Goal: Task Accomplishment & Management: Manage account settings

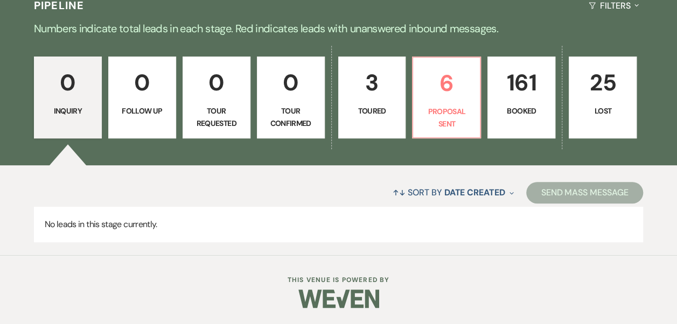
click at [532, 101] on link "161 Booked" at bounding box center [522, 98] width 68 height 82
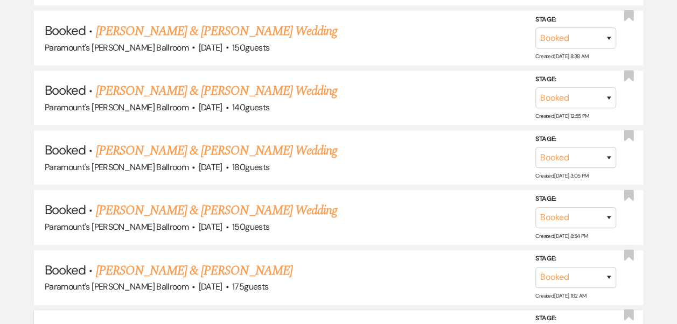
scroll to position [2620, 0]
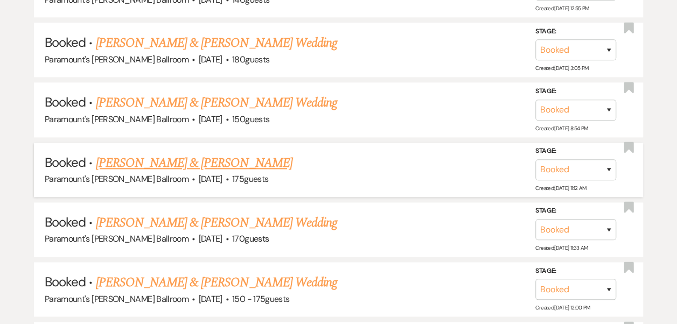
click at [205, 154] on link "[PERSON_NAME] & [PERSON_NAME]" at bounding box center [193, 163] width 197 height 19
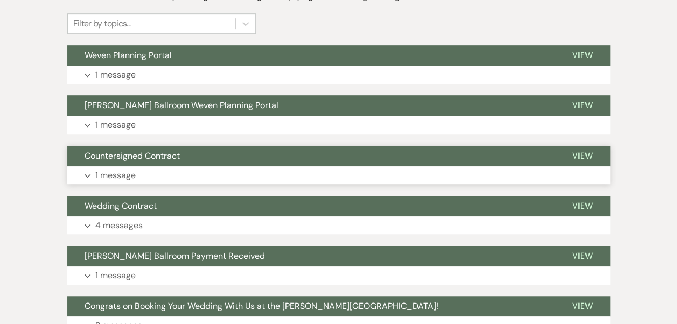
scroll to position [269, 0]
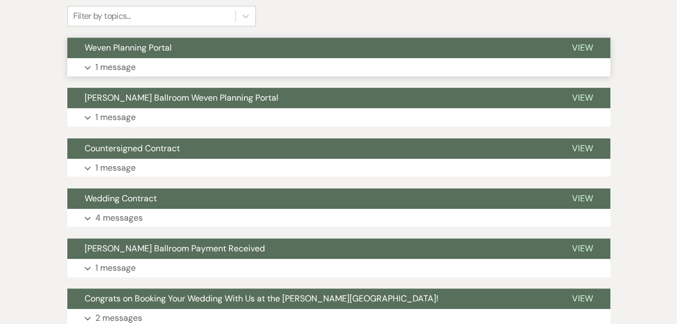
click at [126, 58] on button "Expand 1 message" at bounding box center [338, 67] width 543 height 18
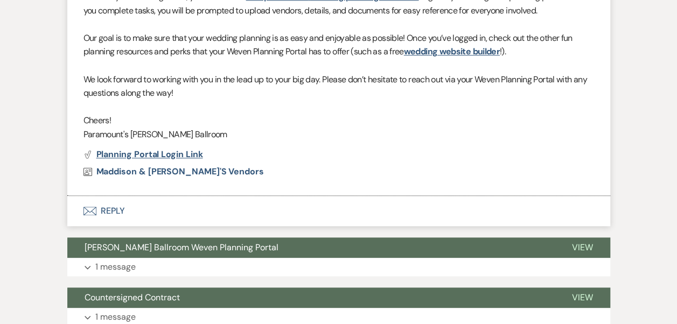
scroll to position [646, 0]
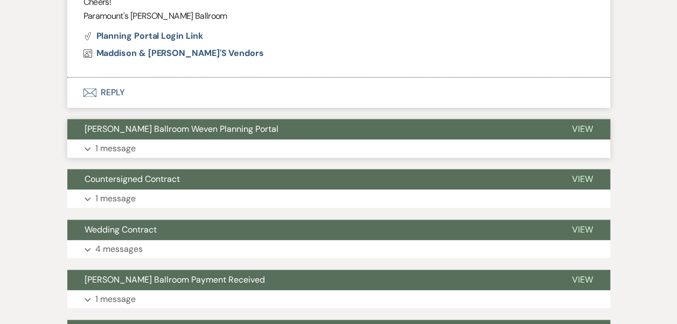
click at [169, 150] on button "Expand 1 message" at bounding box center [338, 149] width 543 height 18
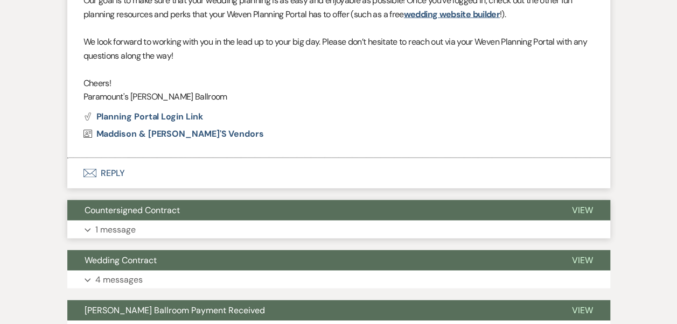
click at [169, 226] on button "Expand 1 message" at bounding box center [338, 230] width 543 height 18
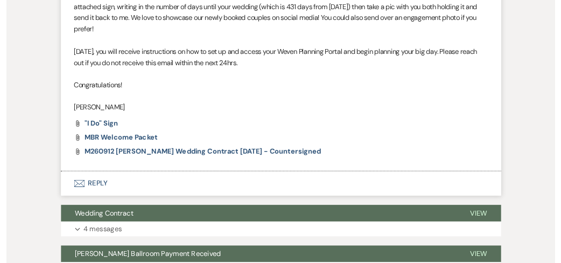
scroll to position [1455, 0]
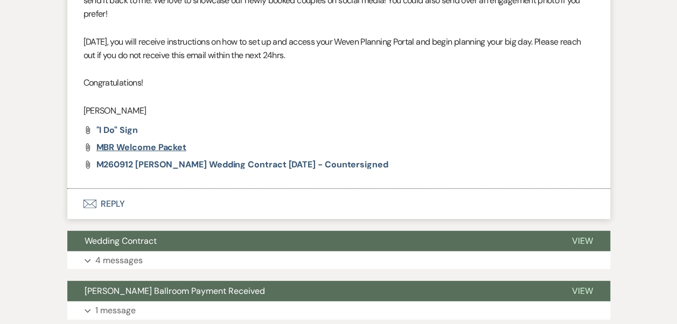
click at [174, 147] on span "MBR Welcome Packet" at bounding box center [141, 147] width 91 height 11
